Goal: Task Accomplishment & Management: Manage account settings

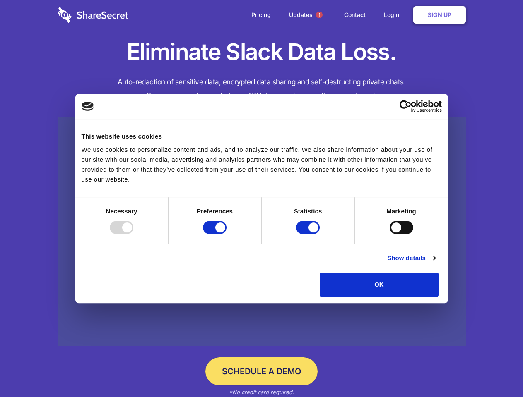
click at [133, 234] on div at bounding box center [122, 227] width 24 height 13
click at [226, 234] on input "Preferences" at bounding box center [215, 227] width 24 height 13
checkbox input "false"
click at [309, 234] on input "Statistics" at bounding box center [308, 227] width 24 height 13
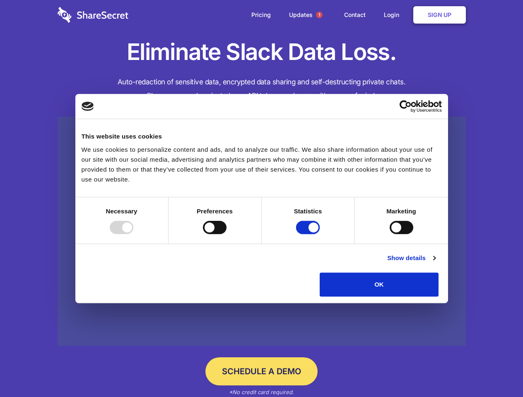
checkbox input "false"
click at [389, 234] on input "Marketing" at bounding box center [401, 227] width 24 height 13
checkbox input "true"
click at [435, 263] on link "Show details" at bounding box center [411, 258] width 48 height 10
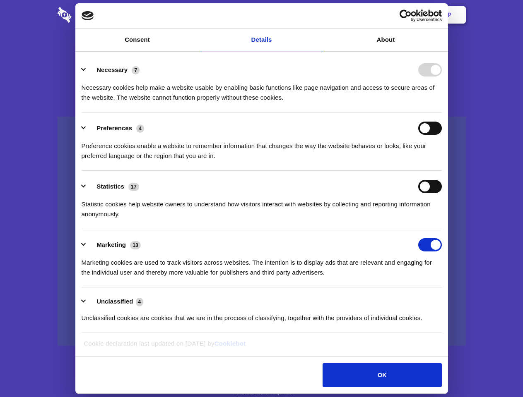
click at [442, 113] on li "Necessary 7 Necessary cookies help make a website usable by enabling basic func…" at bounding box center [262, 83] width 360 height 58
